Goal: Task Accomplishment & Management: Manage account settings

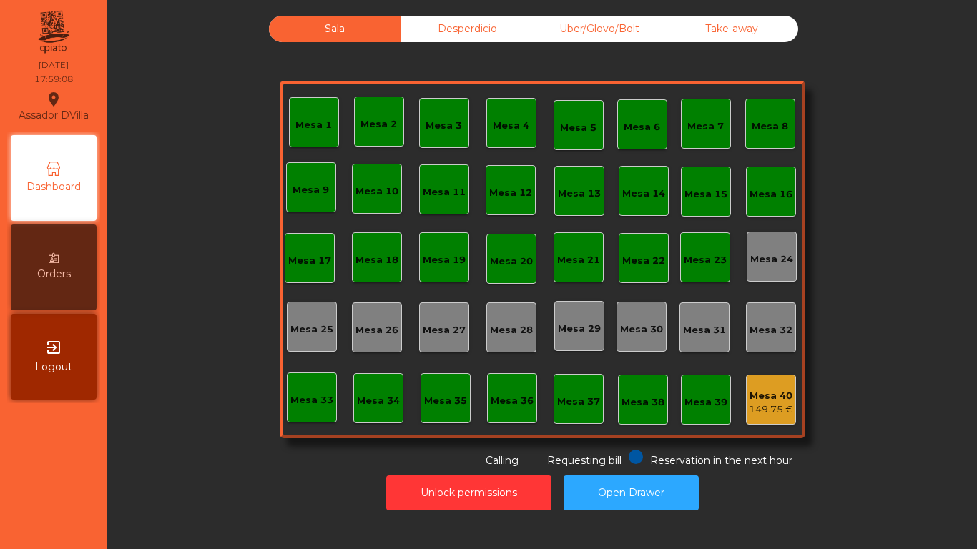
click at [636, 26] on div "Uber/Glovo/Bolt" at bounding box center [599, 29] width 132 height 26
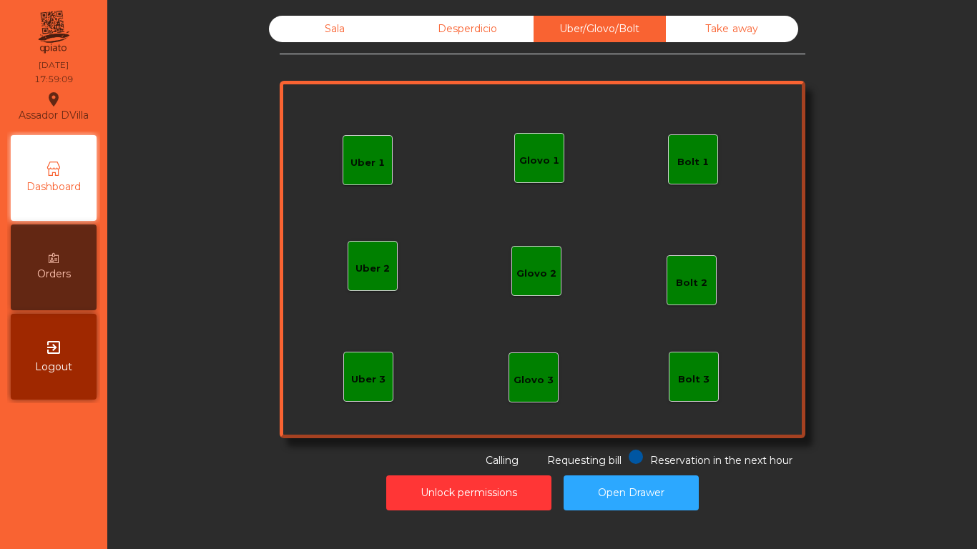
click at [672, 156] on div "Bolt 1" at bounding box center [693, 159] width 50 height 50
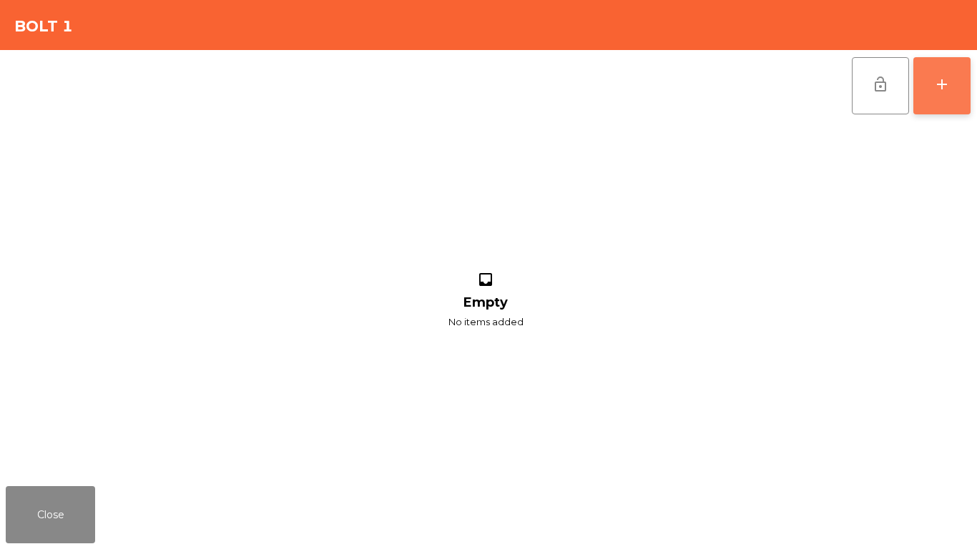
click at [927, 90] on button "add" at bounding box center [941, 85] width 57 height 57
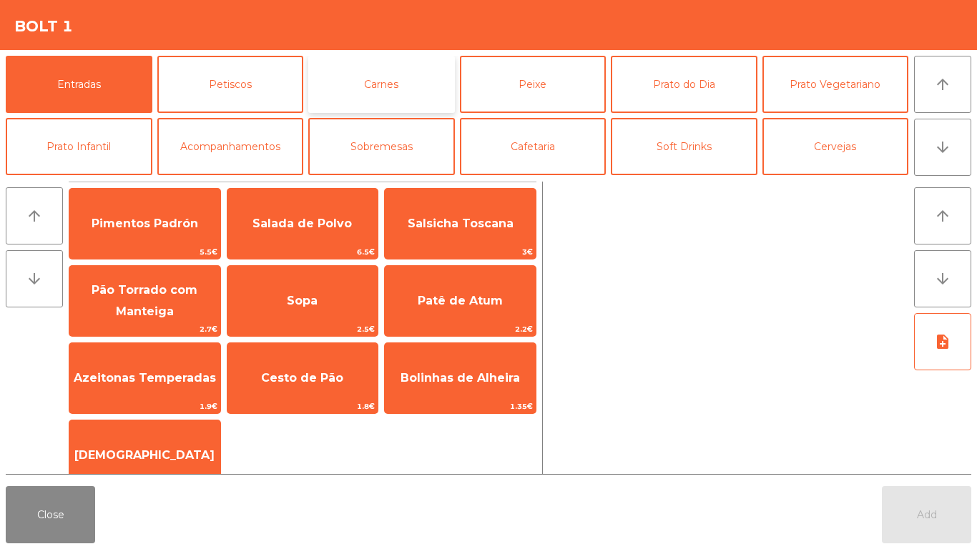
click at [344, 86] on button "Carnes" at bounding box center [381, 84] width 147 height 57
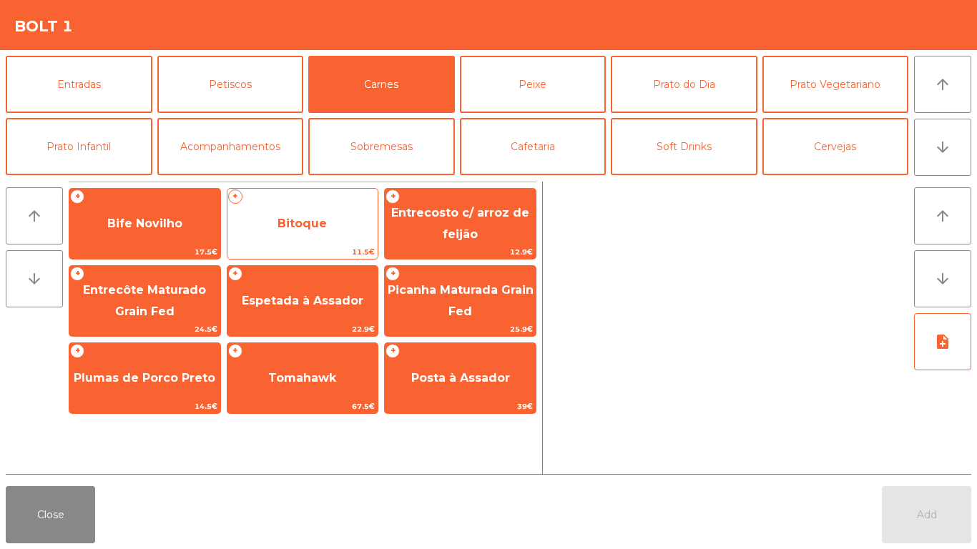
click at [336, 237] on span "Bitoque" at bounding box center [302, 223] width 151 height 39
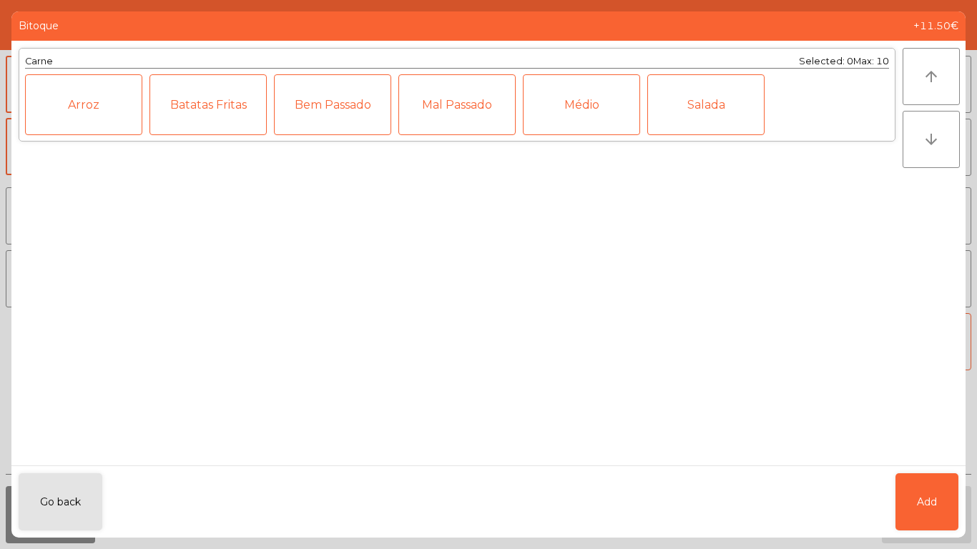
drag, startPoint x: 566, startPoint y: 111, endPoint x: 709, endPoint y: 275, distance: 217.9
click at [567, 111] on div "Médio" at bounding box center [581, 104] width 117 height 61
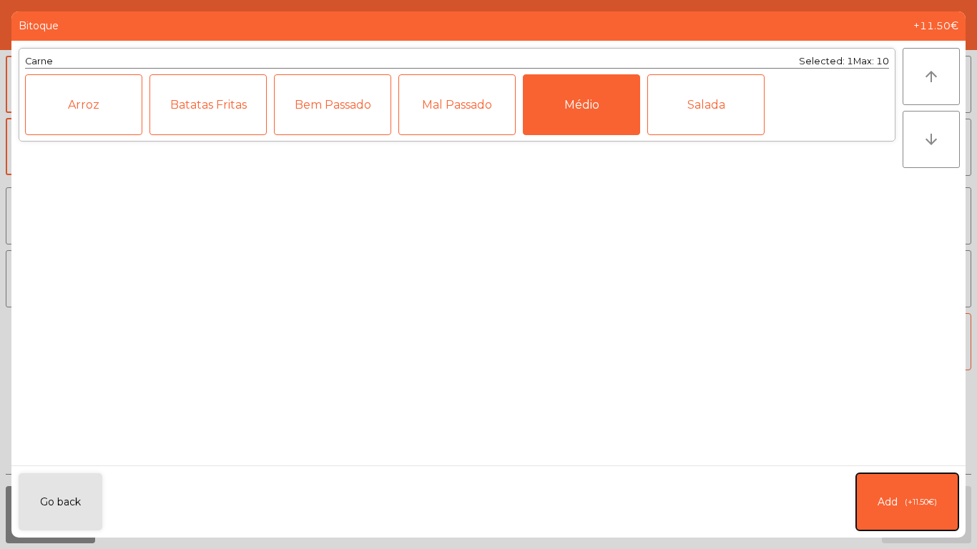
click at [932, 488] on button "Add (+11.50€)" at bounding box center [907, 501] width 102 height 57
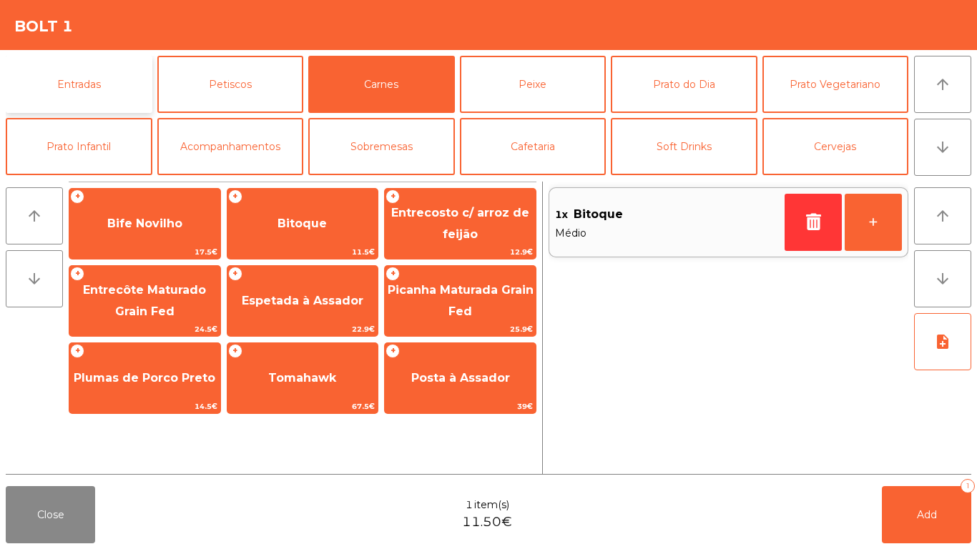
click at [47, 90] on button "Entradas" at bounding box center [79, 84] width 147 height 57
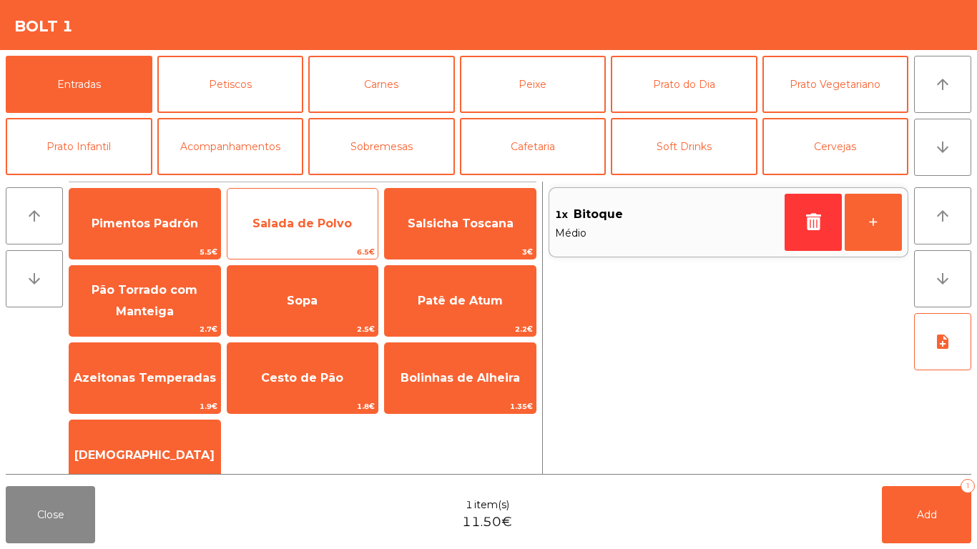
click at [363, 243] on span "Salada de Polvo" at bounding box center [302, 223] width 151 height 39
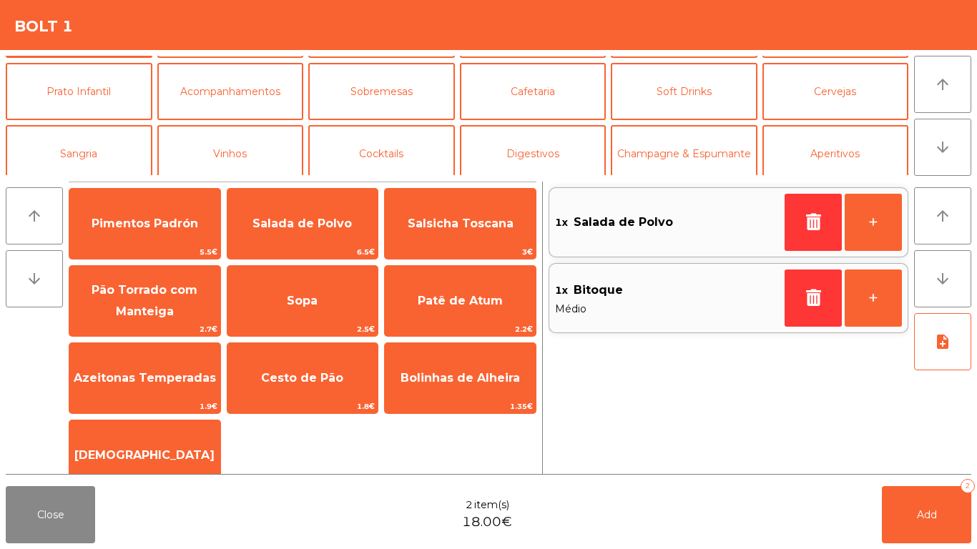
scroll to position [124, 0]
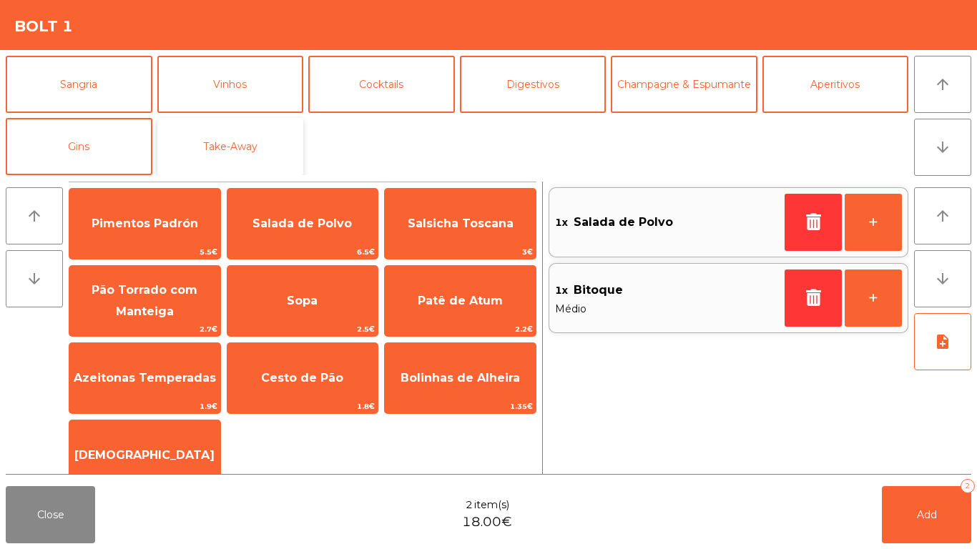
click at [246, 150] on button "Take-Away" at bounding box center [230, 146] width 147 height 57
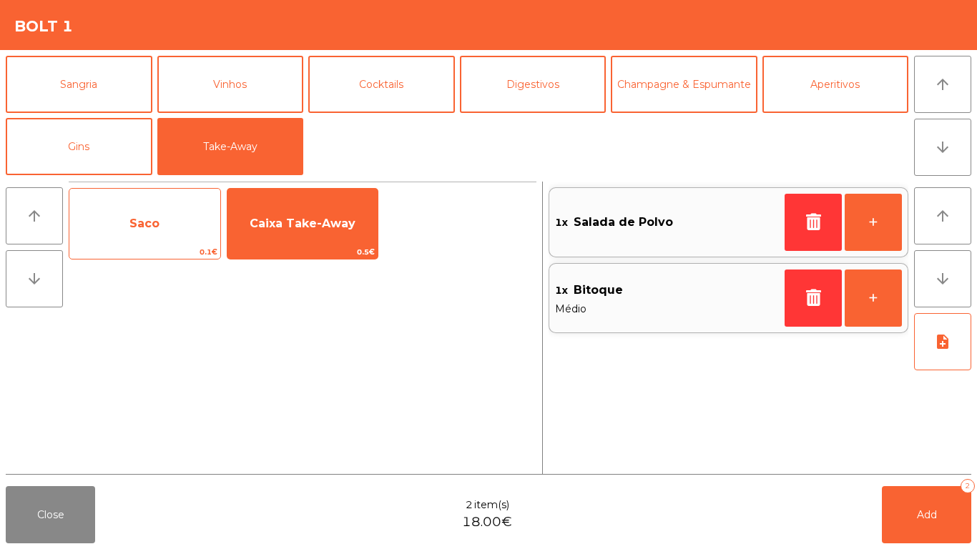
click at [174, 214] on span "Saco" at bounding box center [144, 223] width 151 height 39
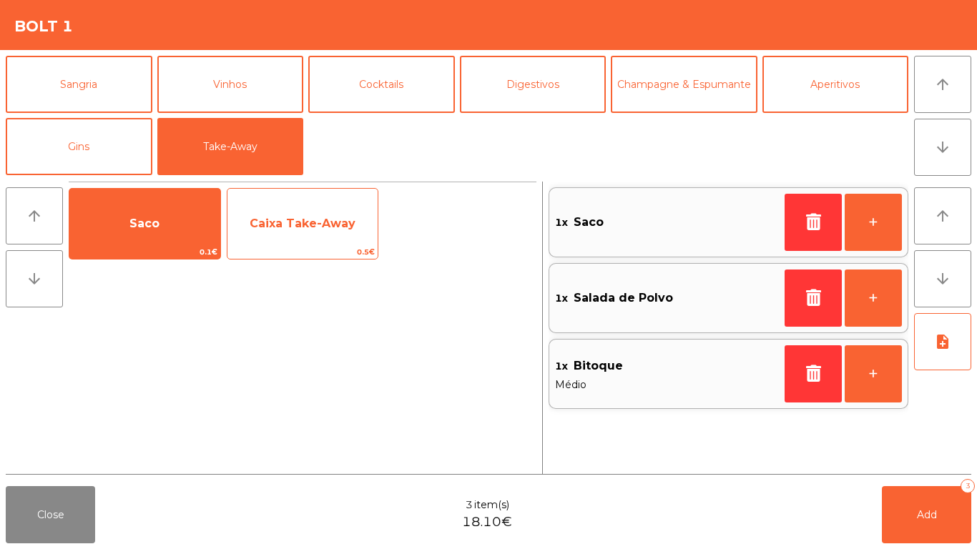
click at [264, 234] on span "Caixa Take-Away" at bounding box center [302, 223] width 151 height 39
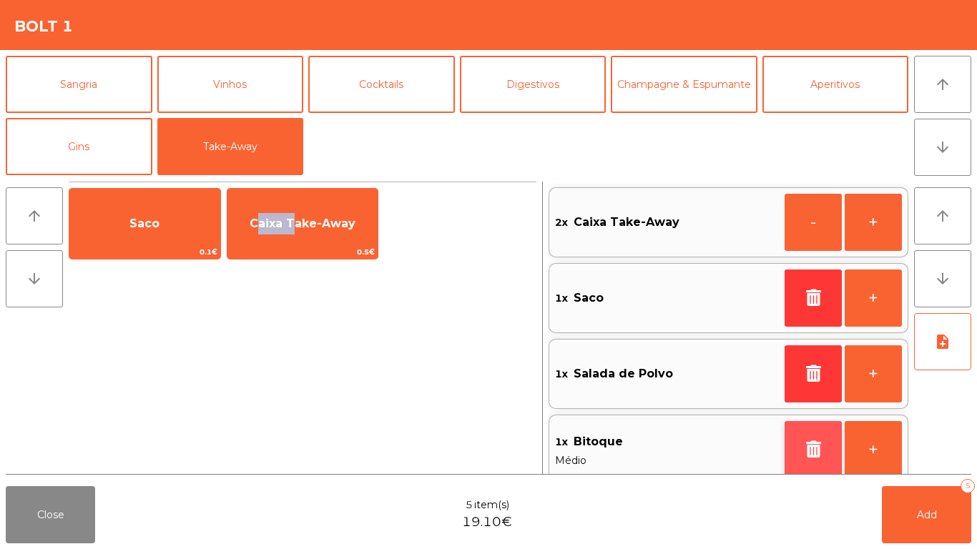
scroll to position [6, 0]
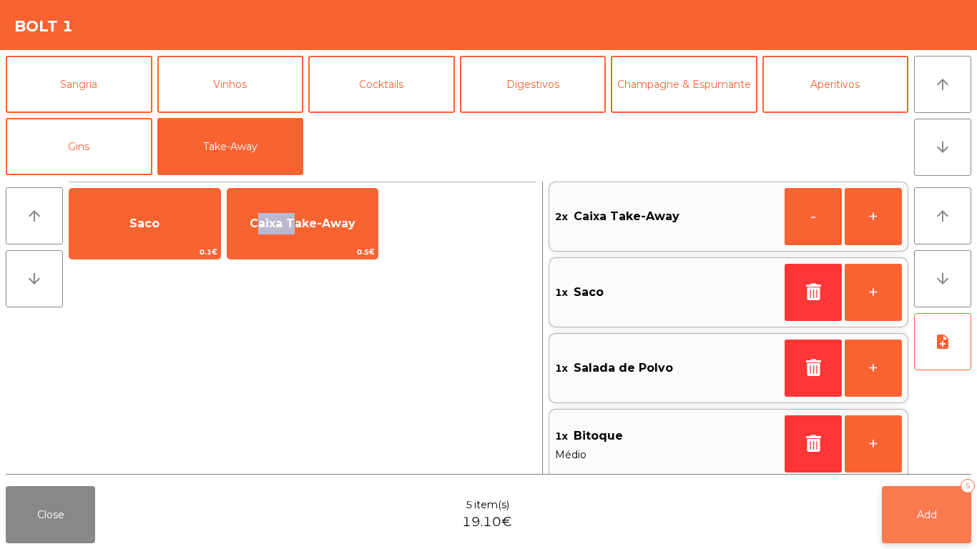
click at [950, 499] on button "Add 5" at bounding box center [926, 514] width 89 height 57
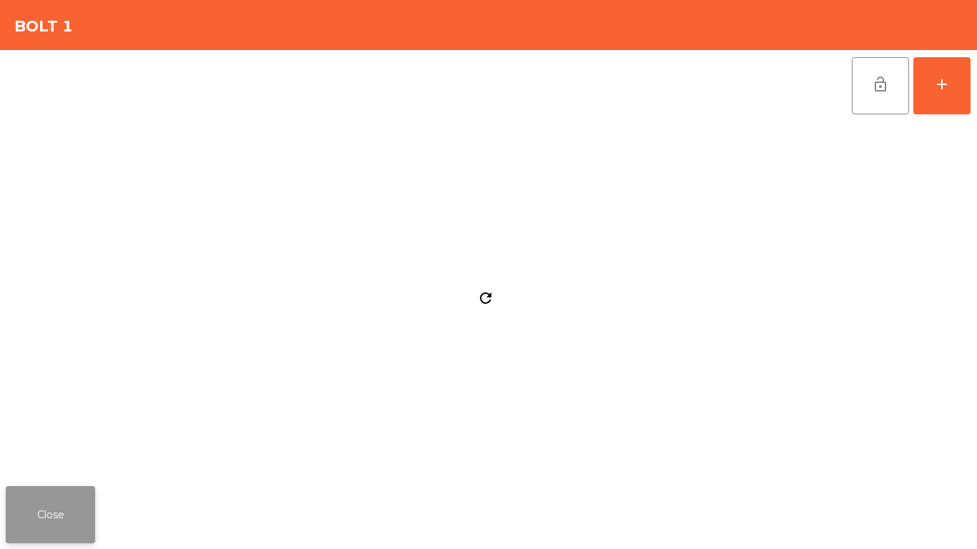
click at [27, 510] on button "Close" at bounding box center [50, 514] width 89 height 57
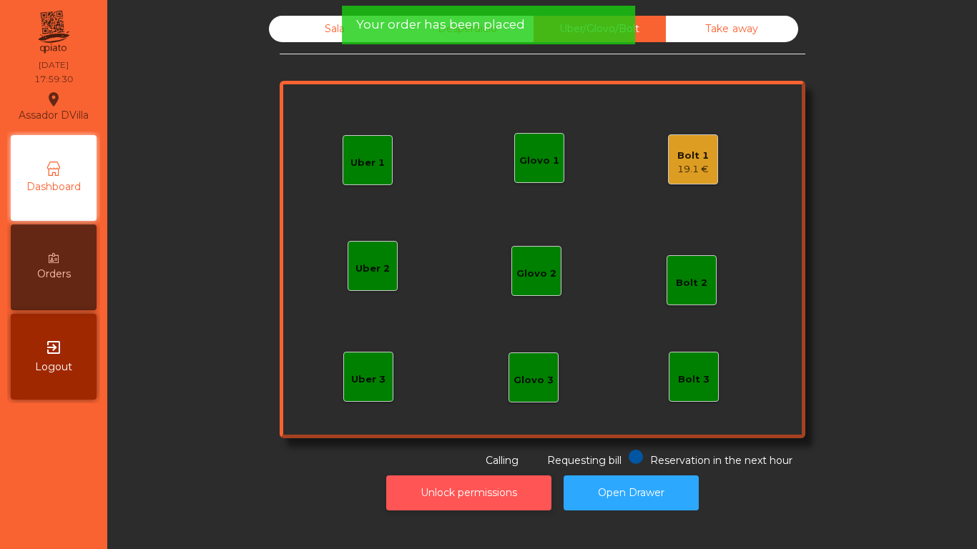
click at [480, 503] on button "Unlock permissions" at bounding box center [468, 492] width 165 height 35
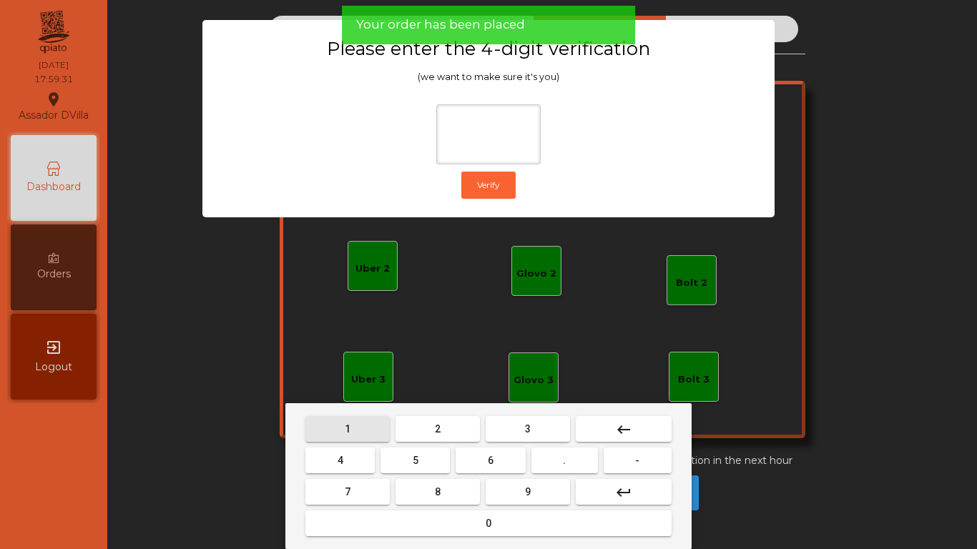
click at [353, 434] on button "1" at bounding box center [347, 429] width 84 height 26
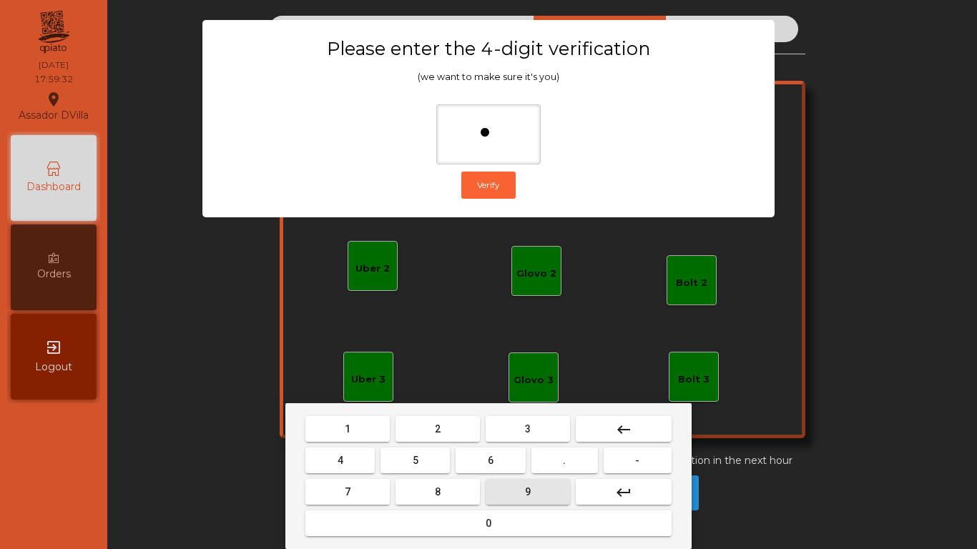
click at [542, 494] on button "9" at bounding box center [527, 492] width 84 height 26
click at [333, 464] on button "4" at bounding box center [339, 461] width 69 height 26
click at [409, 521] on button "0" at bounding box center [488, 524] width 366 height 26
type input "****"
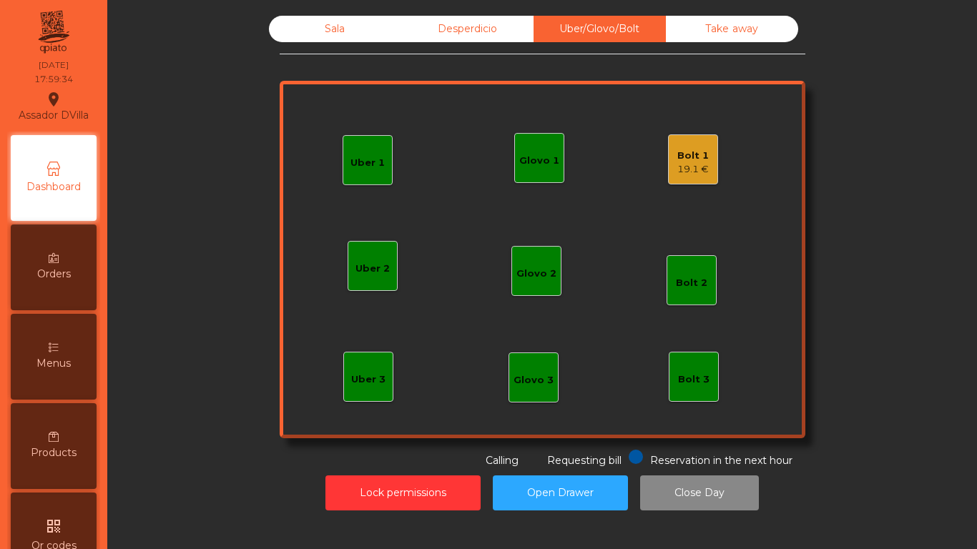
click at [692, 163] on div "19.1 €" at bounding box center [692, 169] width 31 height 14
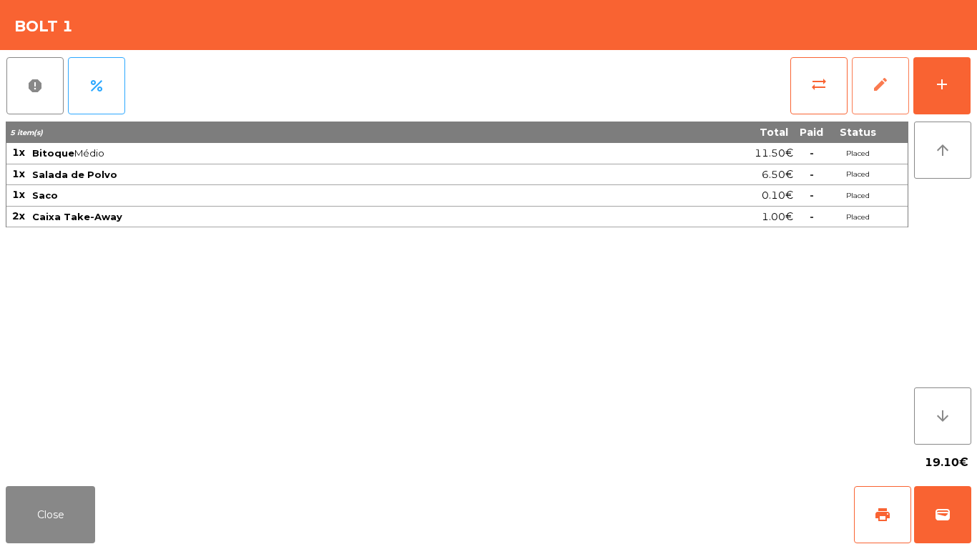
click at [894, 94] on button "edit" at bounding box center [880, 85] width 57 height 57
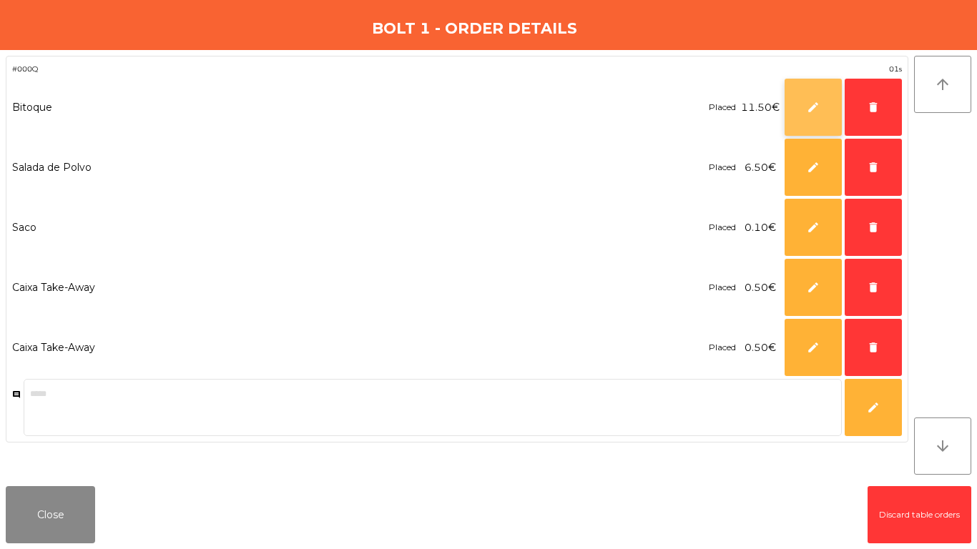
click at [805, 114] on button "edit" at bounding box center [812, 107] width 57 height 57
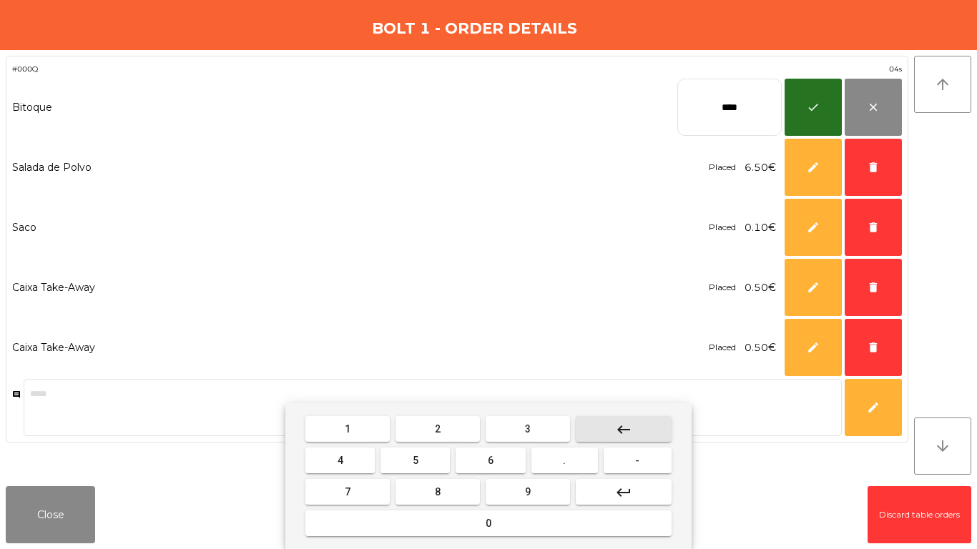
click at [596, 424] on button "keyboard_backspace" at bounding box center [624, 429] width 96 height 26
click at [598, 424] on button "keyboard_backspace" at bounding box center [624, 429] width 96 height 26
drag, startPoint x: 348, startPoint y: 458, endPoint x: 608, endPoint y: 467, distance: 260.4
click at [353, 458] on button "4" at bounding box center [339, 461] width 69 height 26
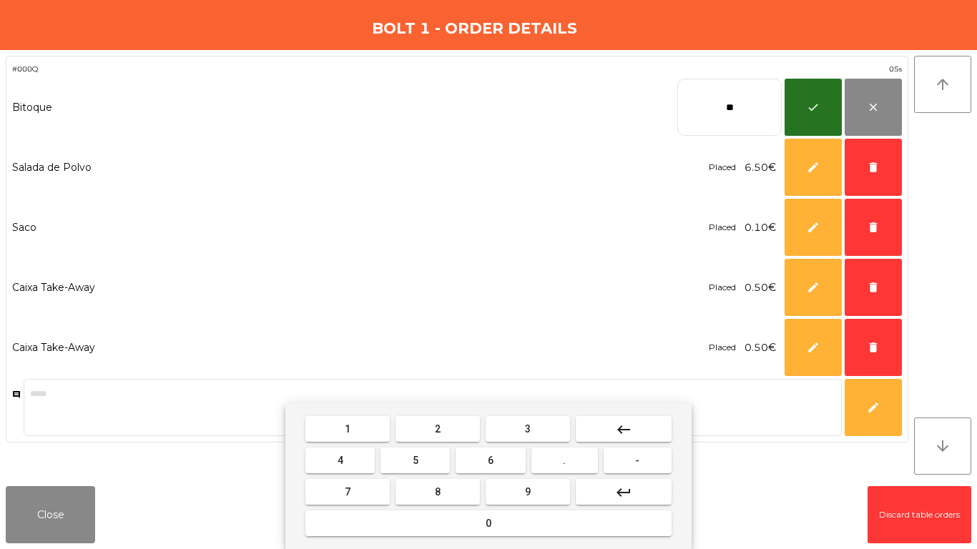
drag, startPoint x: 578, startPoint y: 460, endPoint x: 488, endPoint y: 455, distance: 90.2
click at [578, 458] on button "." at bounding box center [564, 461] width 66 height 26
drag, startPoint x: 405, startPoint y: 462, endPoint x: 808, endPoint y: 245, distance: 458.1
click at [408, 461] on button "5" at bounding box center [414, 461] width 69 height 26
type input "****"
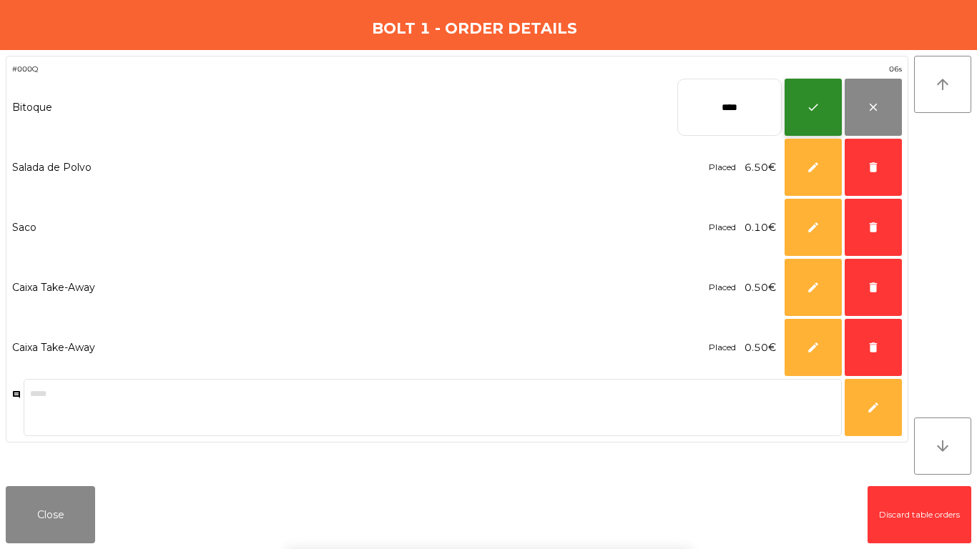
click at [811, 111] on span "check" at bounding box center [813, 107] width 13 height 13
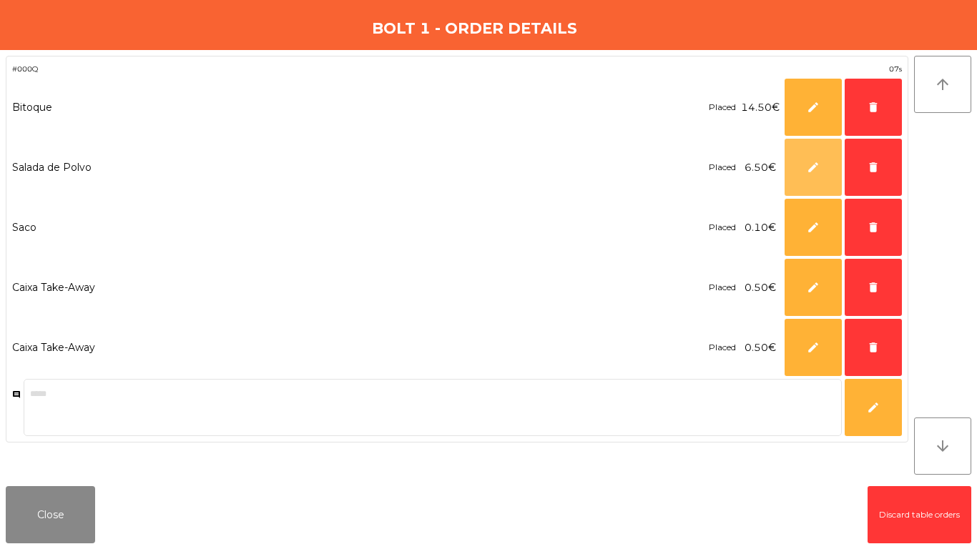
click at [816, 157] on button "edit" at bounding box center [812, 167] width 57 height 57
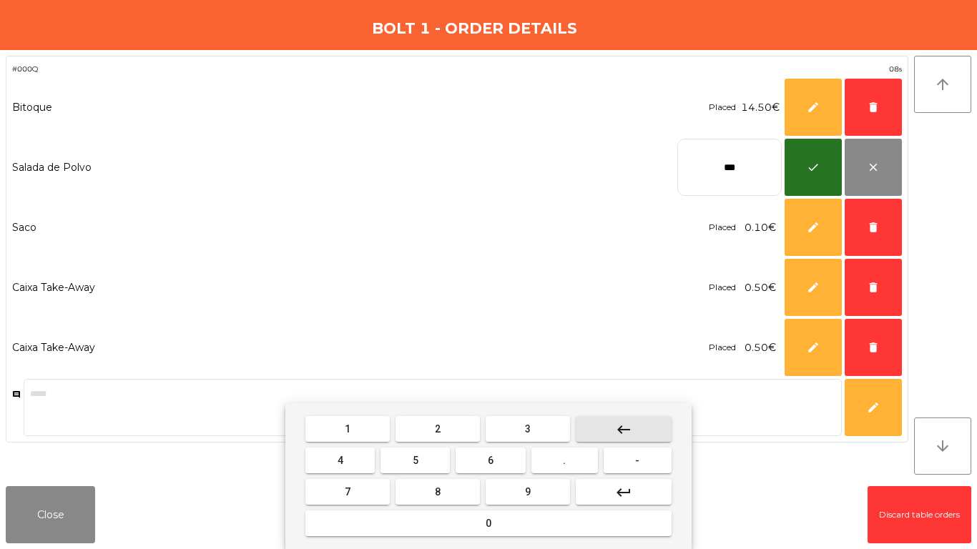
click at [615, 430] on button "keyboard_backspace" at bounding box center [624, 429] width 96 height 26
click at [617, 429] on mat-icon "keyboard_backspace" at bounding box center [623, 429] width 17 height 17
type input "*"
click at [620, 428] on mat-icon "keyboard_backspace" at bounding box center [623, 429] width 17 height 17
drag, startPoint x: 523, startPoint y: 490, endPoint x: 558, endPoint y: 475, distance: 38.1
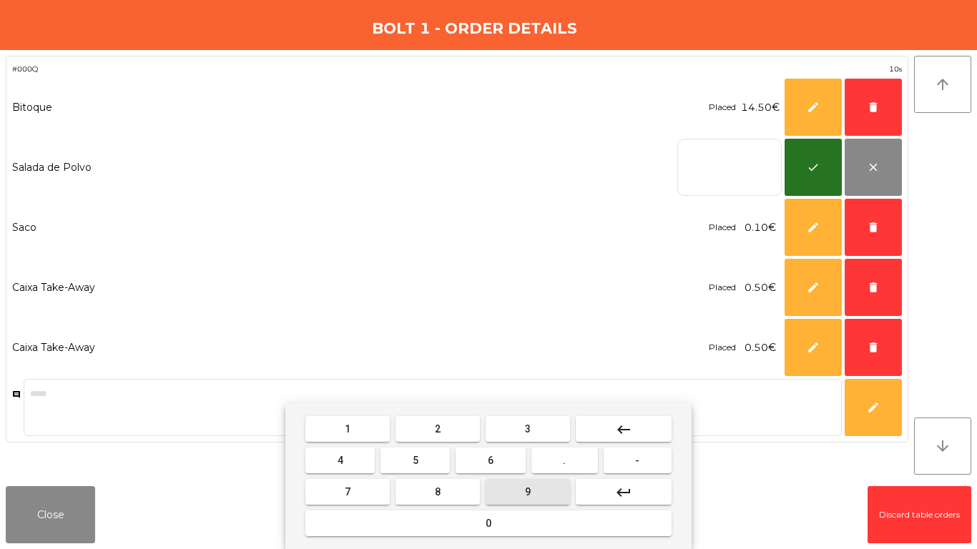
click at [525, 490] on button "9" at bounding box center [527, 492] width 84 height 26
drag, startPoint x: 566, startPoint y: 459, endPoint x: 469, endPoint y: 475, distance: 98.5
click at [566, 458] on span "." at bounding box center [564, 460] width 3 height 11
click at [464, 489] on button "8" at bounding box center [437, 492] width 84 height 26
type input "***"
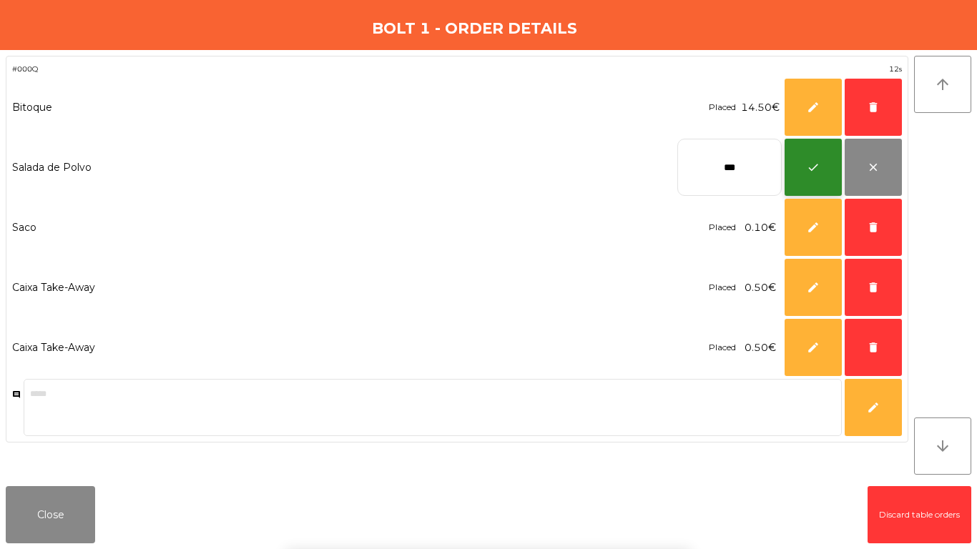
click at [811, 172] on span "check" at bounding box center [813, 167] width 13 height 13
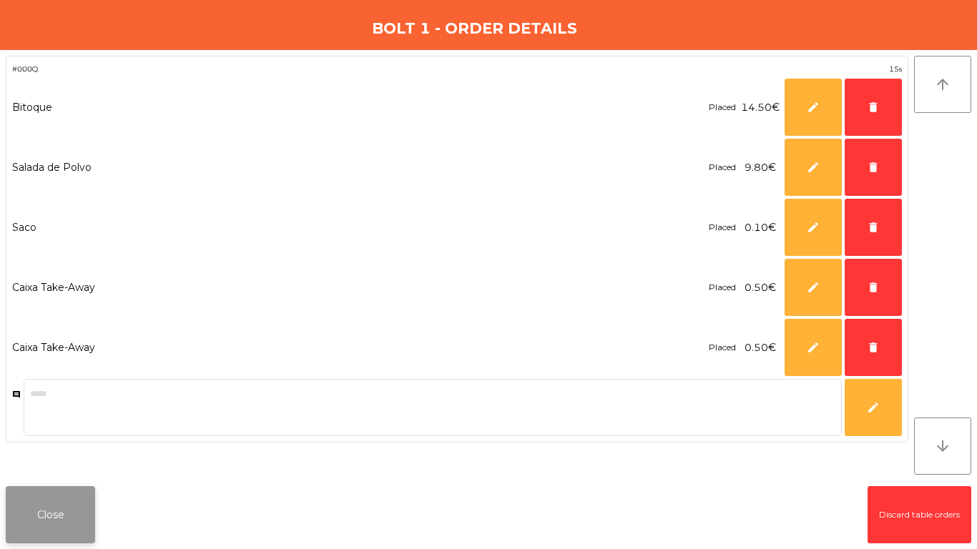
click at [51, 495] on button "Close" at bounding box center [50, 514] width 89 height 57
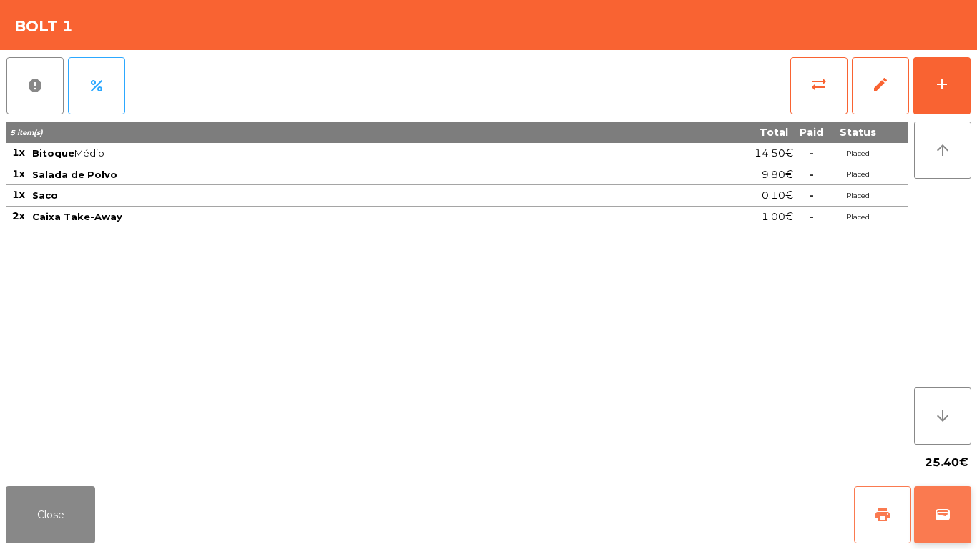
drag, startPoint x: 872, startPoint y: 520, endPoint x: 915, endPoint y: 523, distance: 43.7
click at [875, 521] on button "print" at bounding box center [882, 514] width 57 height 57
click at [932, 521] on button "wallet" at bounding box center [942, 514] width 57 height 57
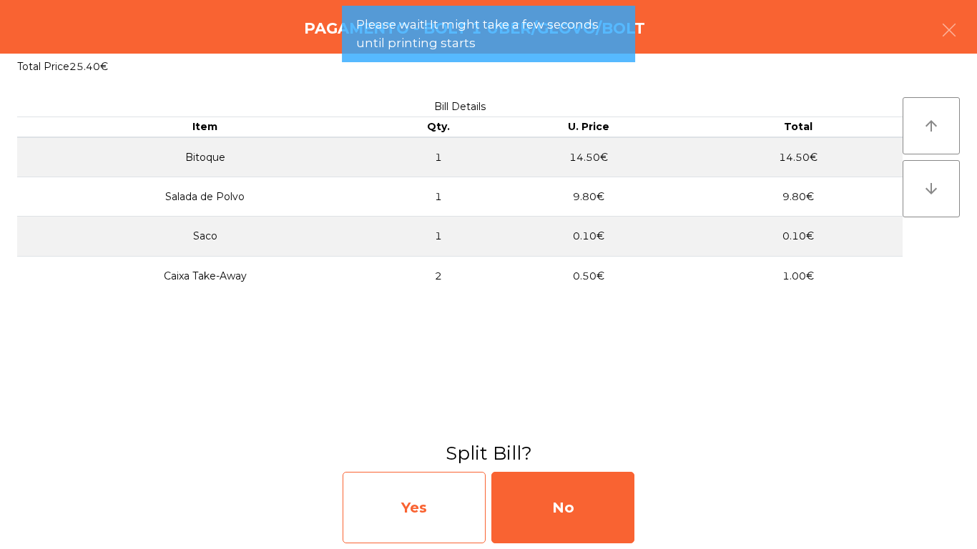
click at [480, 503] on div "Yes" at bounding box center [413, 508] width 143 height 72
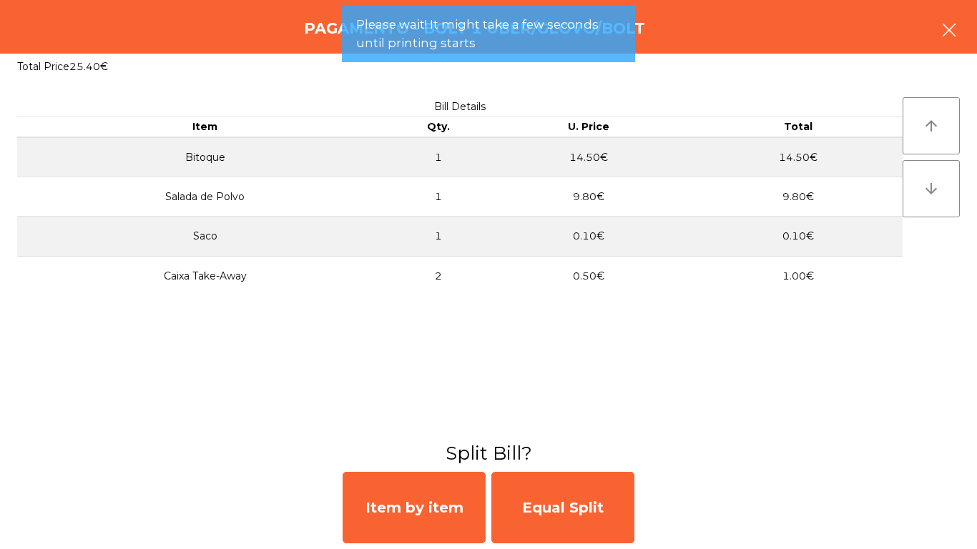
drag, startPoint x: 942, startPoint y: 32, endPoint x: 936, endPoint y: 56, distance: 24.5
click at [942, 33] on icon "button" at bounding box center [948, 29] width 17 height 17
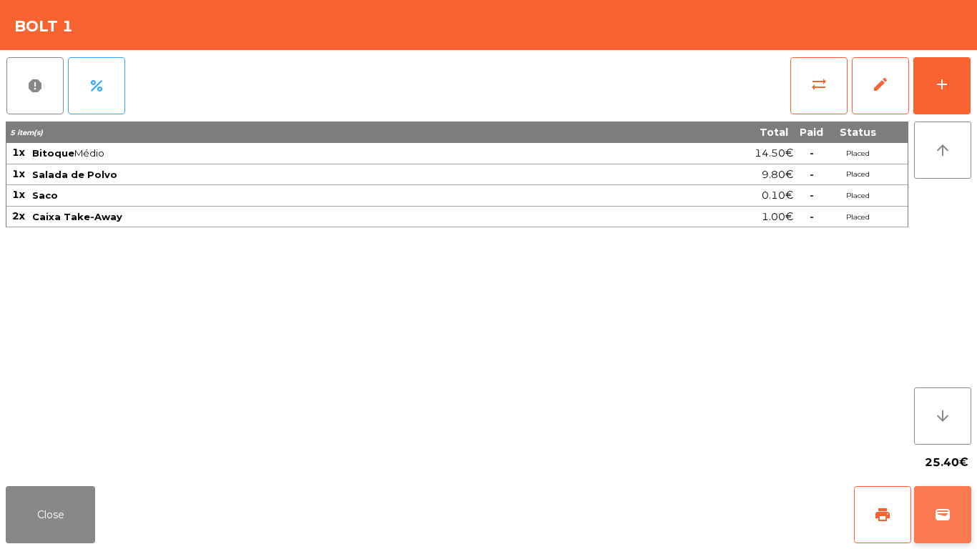
click at [962, 503] on button "wallet" at bounding box center [942, 514] width 57 height 57
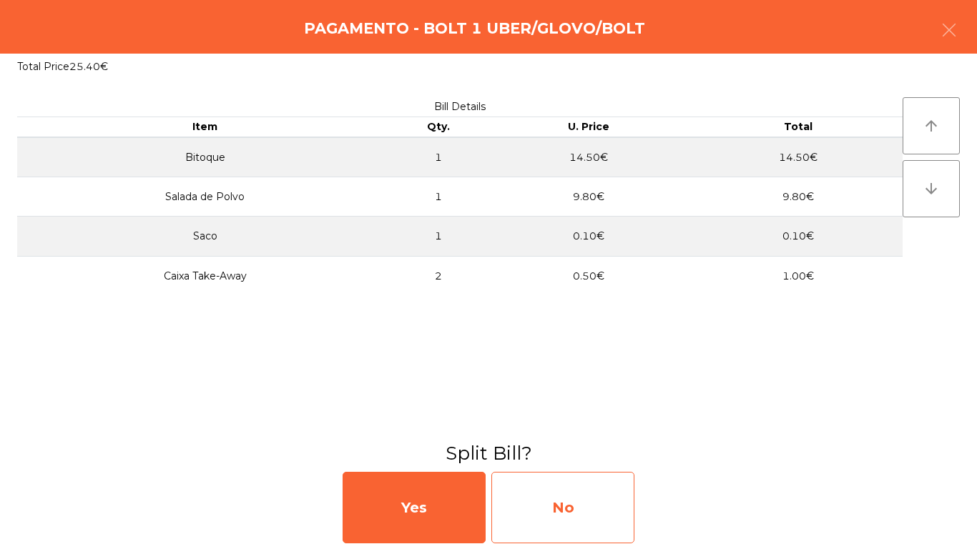
click at [604, 523] on div "No" at bounding box center [562, 508] width 143 height 72
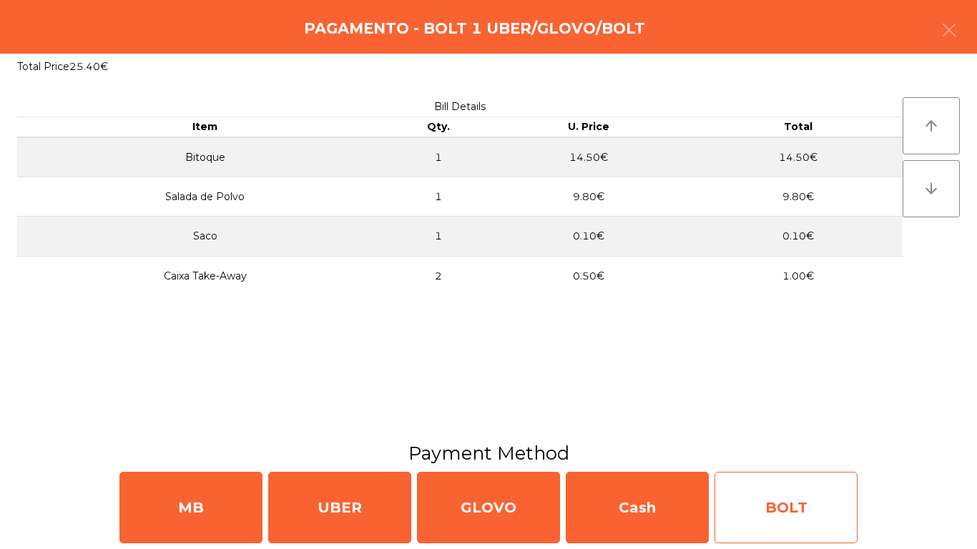
click at [774, 518] on div "BOLT" at bounding box center [785, 508] width 143 height 72
select select "**"
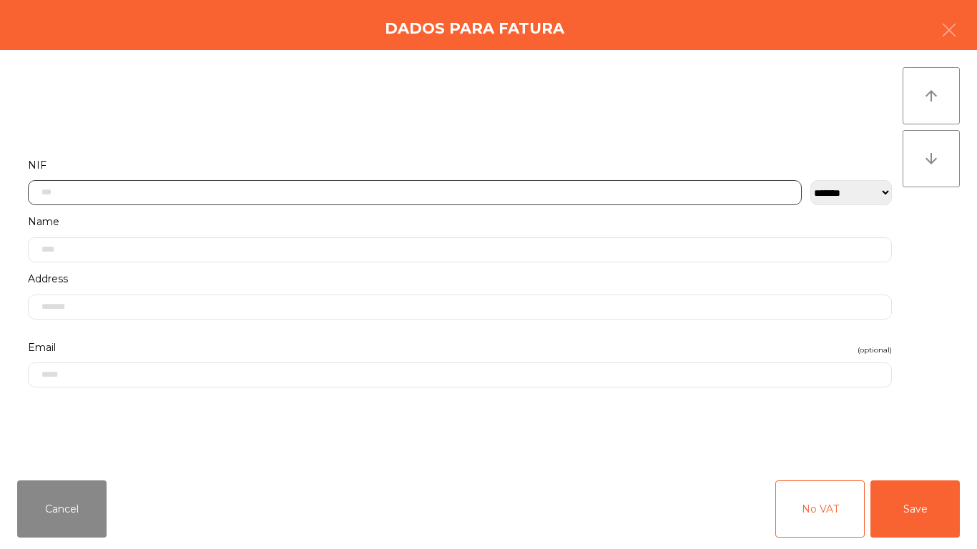
click at [400, 197] on input "text" at bounding box center [415, 192] width 774 height 25
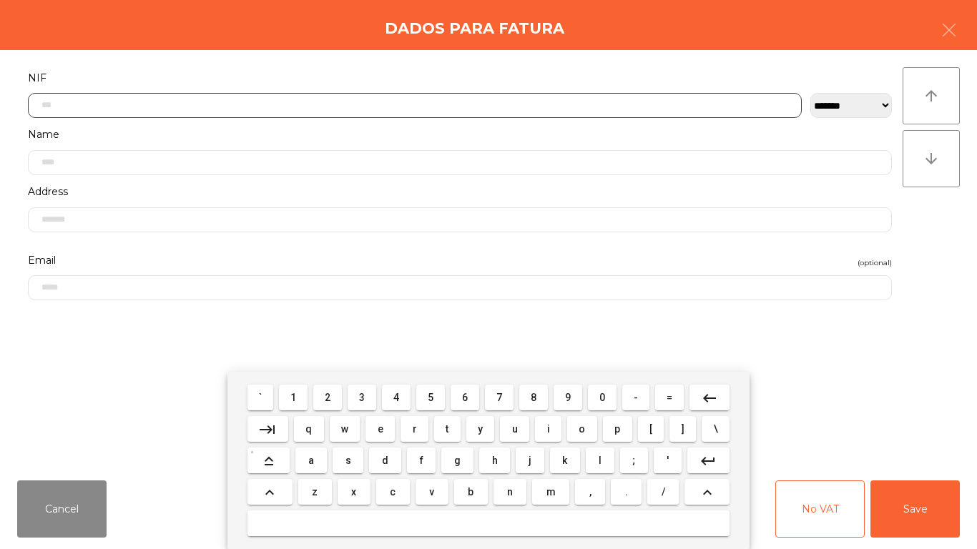
click at [368, 395] on button "3" at bounding box center [361, 398] width 29 height 26
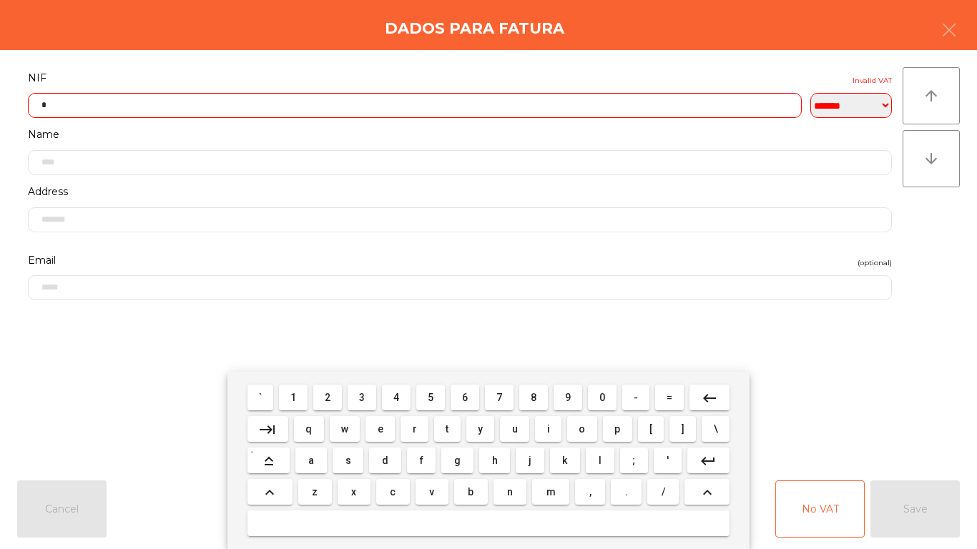
click at [336, 397] on button "2" at bounding box center [327, 398] width 29 height 26
click at [458, 397] on button "6" at bounding box center [464, 398] width 29 height 26
click at [300, 397] on button "1" at bounding box center [293, 398] width 29 height 26
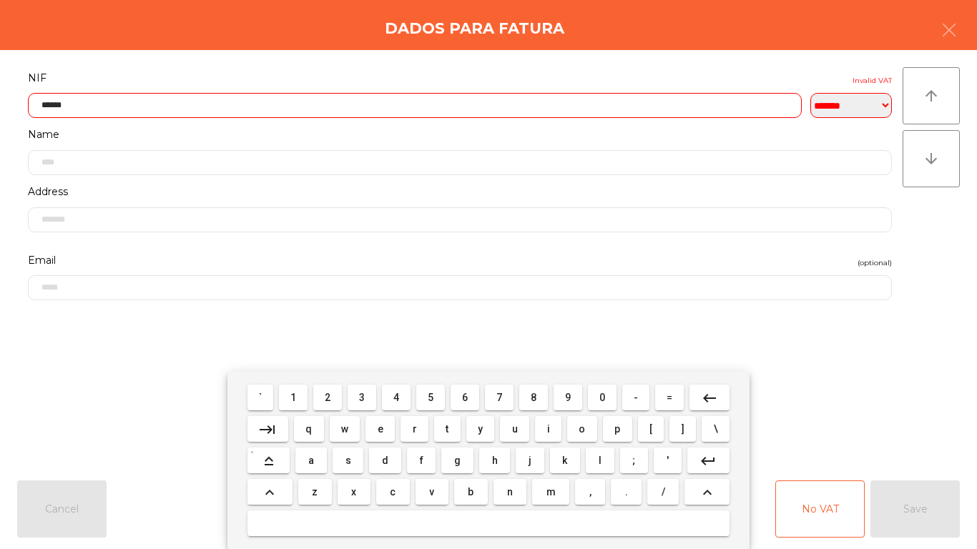
click at [624, 397] on button "-" at bounding box center [635, 398] width 27 height 26
click at [703, 394] on mat-icon "keyboard_backspace" at bounding box center [709, 398] width 17 height 17
click at [607, 397] on button "0" at bounding box center [602, 398] width 29 height 26
click at [464, 392] on span "6" at bounding box center [465, 397] width 6 height 11
click at [395, 392] on span "4" at bounding box center [396, 397] width 6 height 11
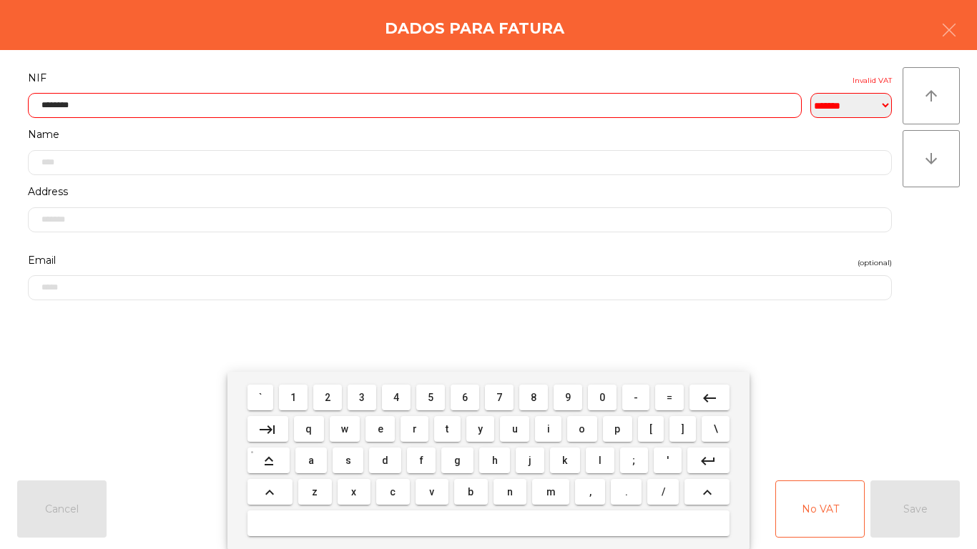
type input "*********"
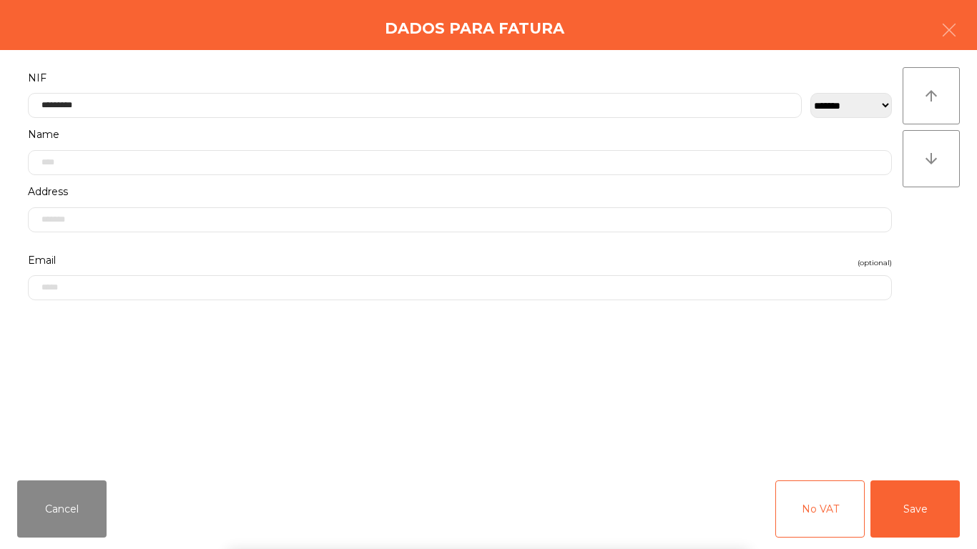
click at [417, 348] on form "**********" at bounding box center [459, 261] width 885 height 385
click at [951, 525] on button "Save" at bounding box center [914, 508] width 89 height 57
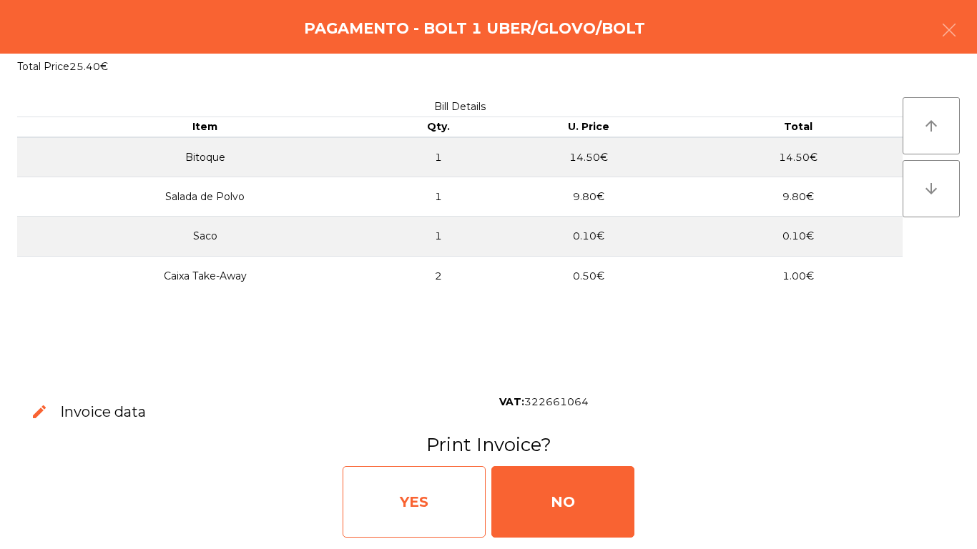
click at [429, 485] on div "YES" at bounding box center [413, 502] width 143 height 72
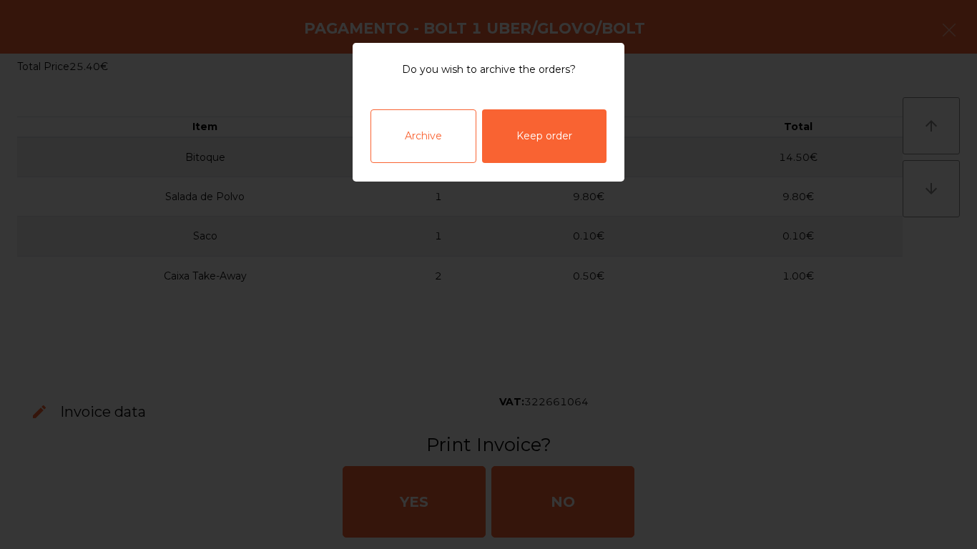
click at [428, 177] on div "Archive Keep order" at bounding box center [489, 136] width 272 height 91
click at [445, 147] on div "Archive" at bounding box center [423, 136] width 106 height 54
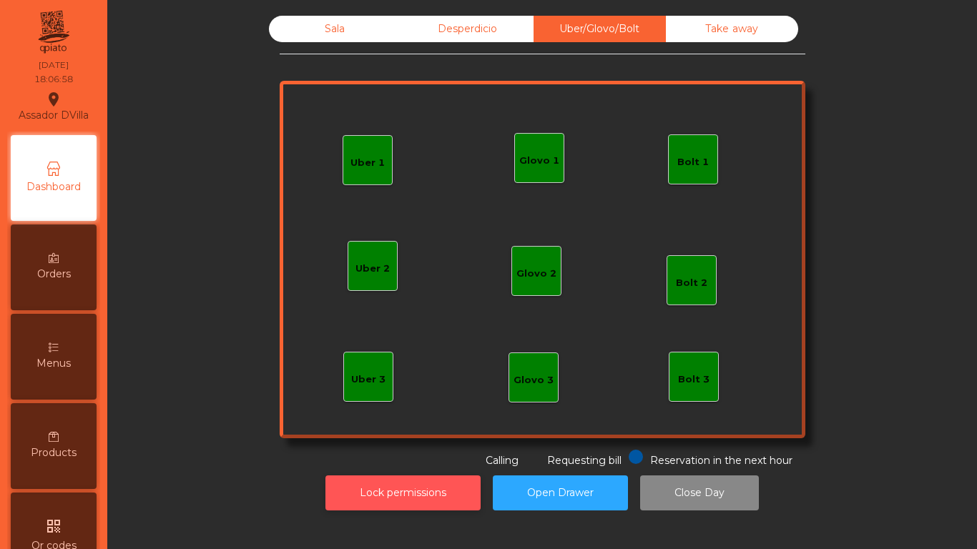
click at [380, 482] on button "Lock permissions" at bounding box center [402, 492] width 155 height 35
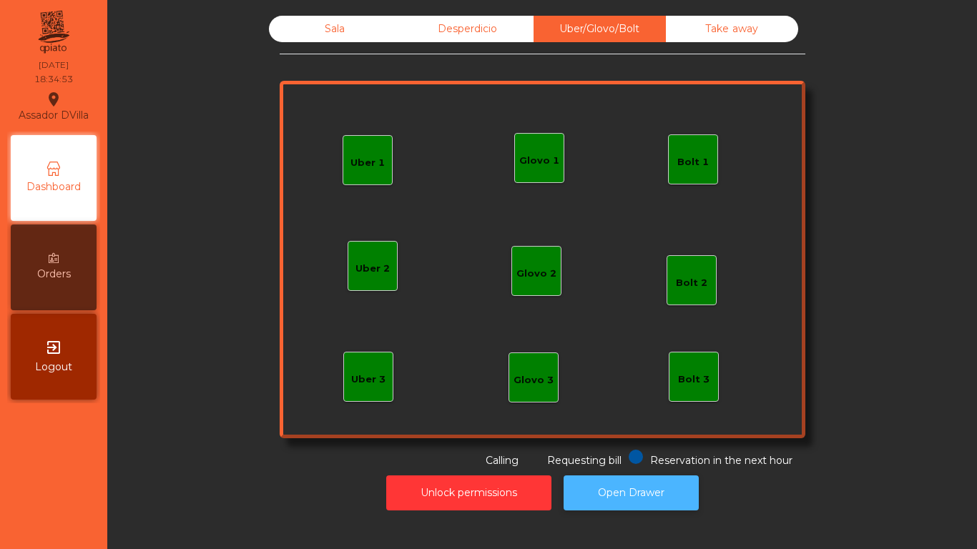
click at [661, 498] on button "Open Drawer" at bounding box center [630, 492] width 135 height 35
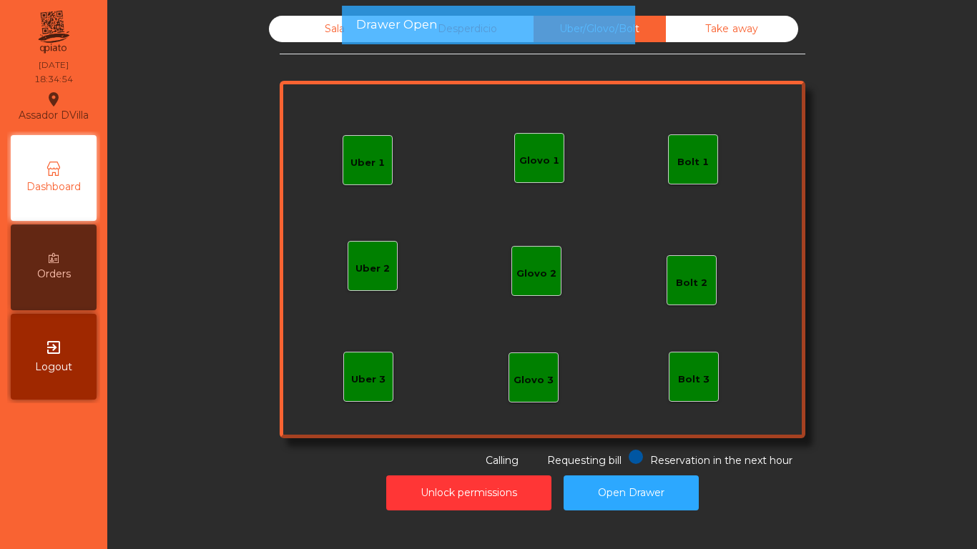
click at [317, 40] on div "Sala" at bounding box center [335, 29] width 132 height 26
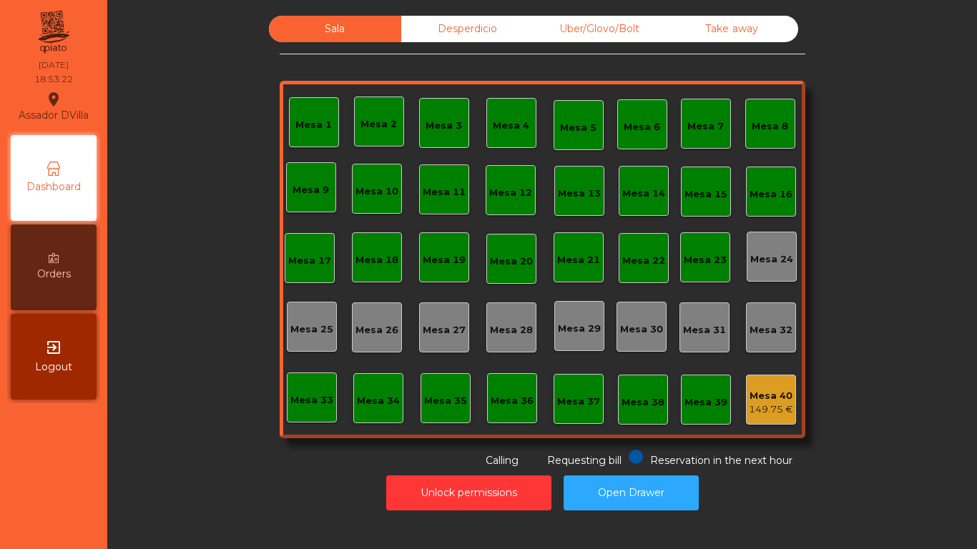
click at [373, 65] on div "Sala Desperdicio Uber/Glovo/Bolt Take away Mesa 1 Mesa 2 [GEOGRAPHIC_DATA] 4 [G…" at bounding box center [543, 242] width 526 height 453
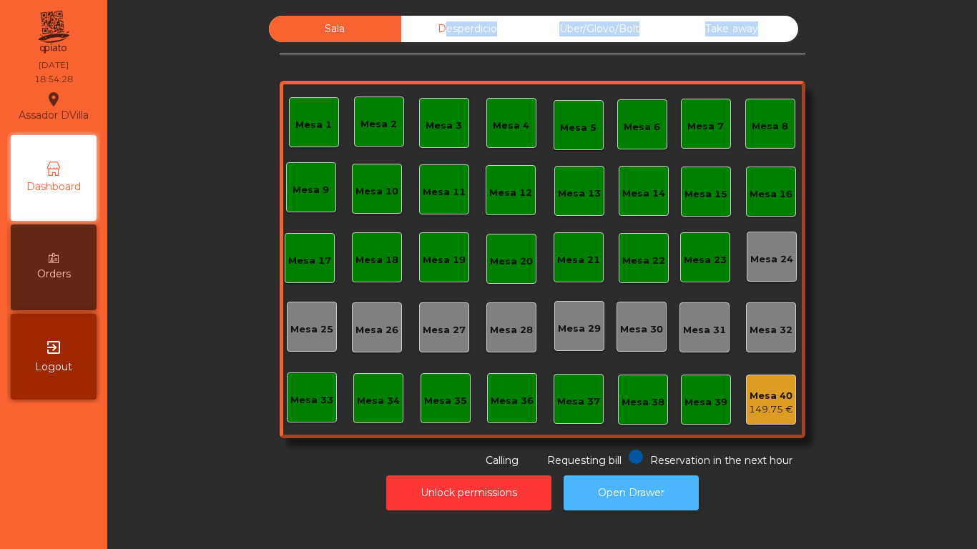
click at [675, 497] on button "Open Drawer" at bounding box center [630, 492] width 135 height 35
click at [624, 480] on button "Open Drawer" at bounding box center [630, 492] width 135 height 35
